Goal: Information Seeking & Learning: Learn about a topic

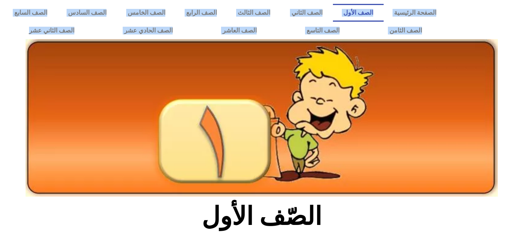
drag, startPoint x: 527, startPoint y: 35, endPoint x: 518, endPoint y: 116, distance: 81.1
click at [518, 116] on icon at bounding box center [261, 96] width 523 height 52
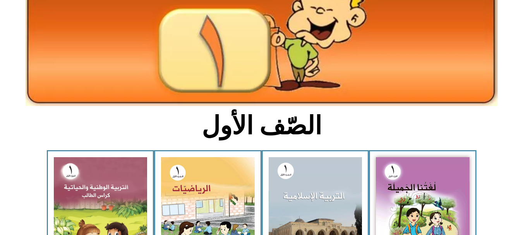
scroll to position [108, 0]
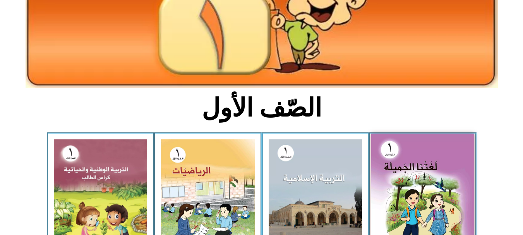
click at [437, 176] on img at bounding box center [422, 197] width 103 height 127
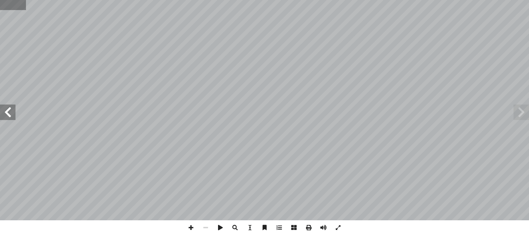
click at [9, 8] on input "text" at bounding box center [13, 5] width 26 height 10
click at [9, 7] on input "text" at bounding box center [13, 5] width 26 height 10
type input "**"
click at [526, 117] on span at bounding box center [520, 112] width 15 height 15
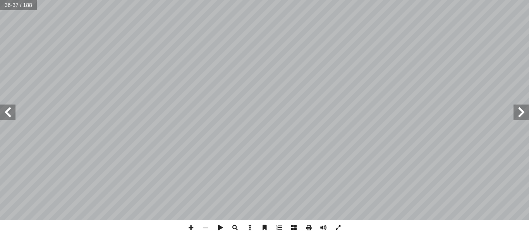
click at [340, 231] on span at bounding box center [338, 227] width 15 height 15
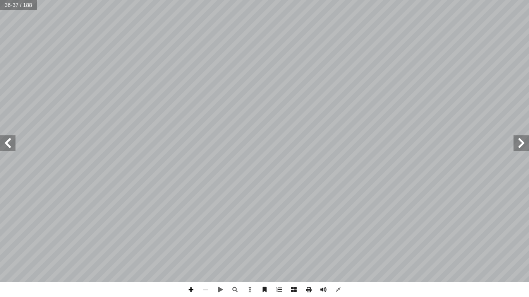
click at [194, 235] on span at bounding box center [190, 290] width 15 height 15
click at [206, 235] on span at bounding box center [205, 290] width 15 height 15
click at [12, 145] on span at bounding box center [7, 142] width 15 height 15
click at [337, 235] on span at bounding box center [338, 290] width 15 height 15
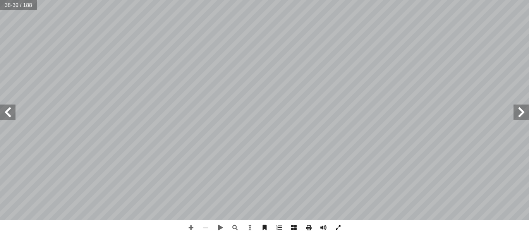
drag, startPoint x: 337, startPoint y: 290, endPoint x: 337, endPoint y: 230, distance: 60.0
click at [337, 230] on span at bounding box center [338, 227] width 15 height 15
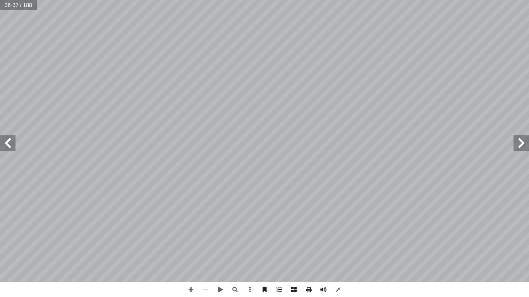
click at [10, 146] on span at bounding box center [7, 142] width 15 height 15
click at [14, 136] on span at bounding box center [7, 142] width 15 height 15
click at [11, 148] on span at bounding box center [7, 142] width 15 height 15
click at [189, 235] on span at bounding box center [190, 290] width 15 height 15
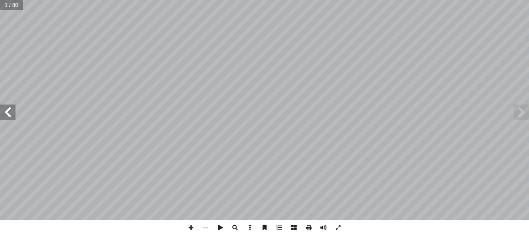
click at [5, 114] on span at bounding box center [7, 112] width 15 height 15
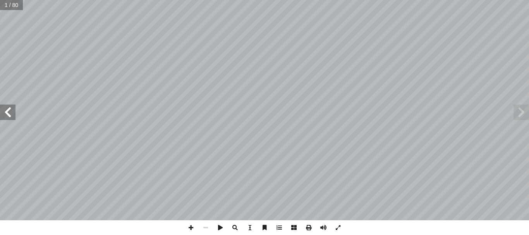
click at [5, 114] on span at bounding box center [7, 112] width 15 height 15
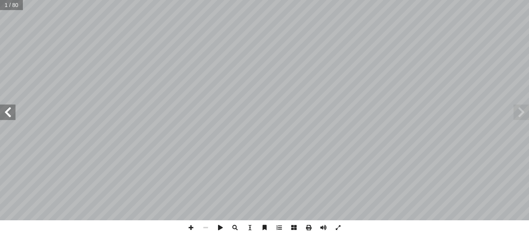
click at [5, 114] on span at bounding box center [7, 112] width 15 height 15
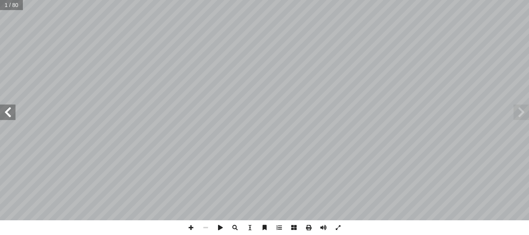
click at [5, 114] on span at bounding box center [7, 112] width 15 height 15
click at [9, 114] on span at bounding box center [7, 112] width 15 height 15
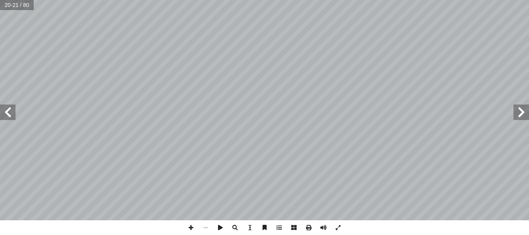
click at [9, 114] on span at bounding box center [7, 112] width 15 height 15
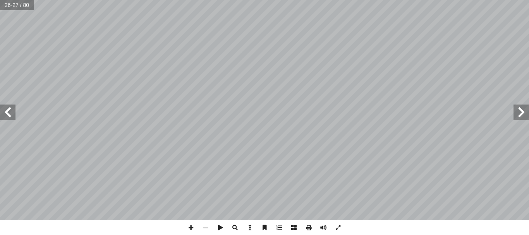
click at [9, 114] on span at bounding box center [7, 112] width 15 height 15
click at [504, 228] on div "٣٢ ٣٣ ُ ة َ ن ِ م آ � ُ ه ُّ م أ � ُ ه ُّ د َ ج ِ ب ِ ل َّ ط ُ �لم ُ د ْ ب َ ع …" at bounding box center [264, 117] width 529 height 235
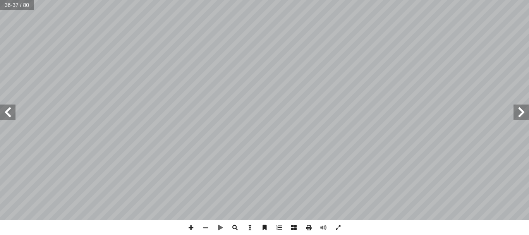
click at [10, 110] on span at bounding box center [7, 112] width 15 height 15
